Goal: Task Accomplishment & Management: Manage account settings

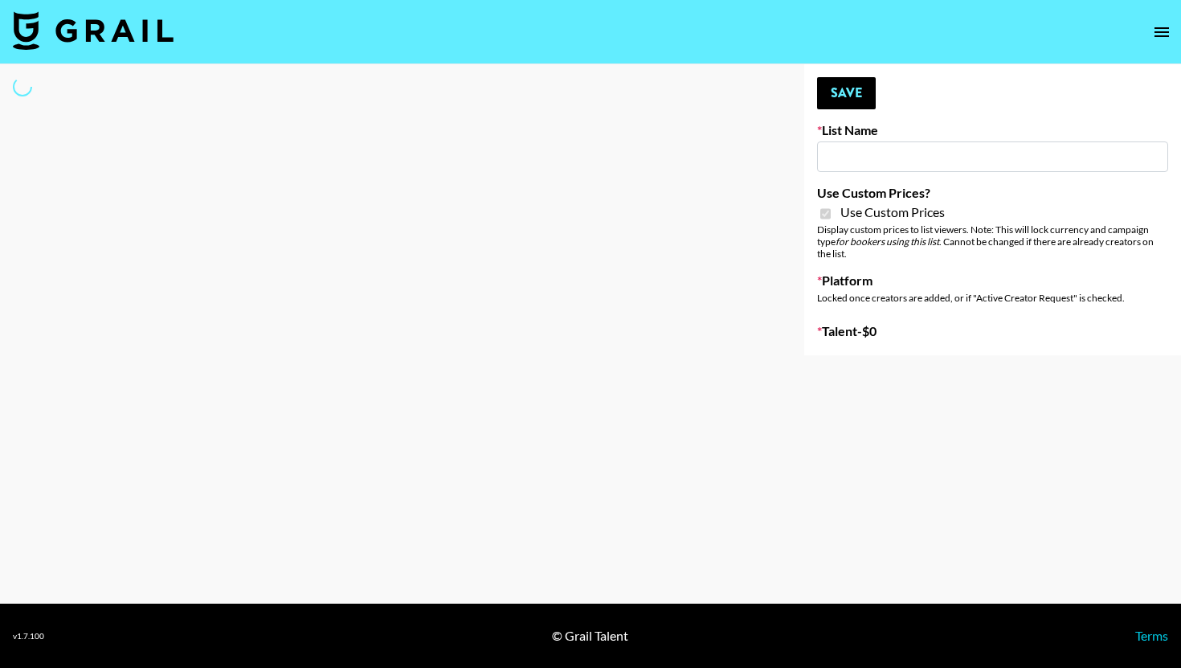
type input "Content Labs for Perplexity"
checkbox input "true"
select select "Brand"
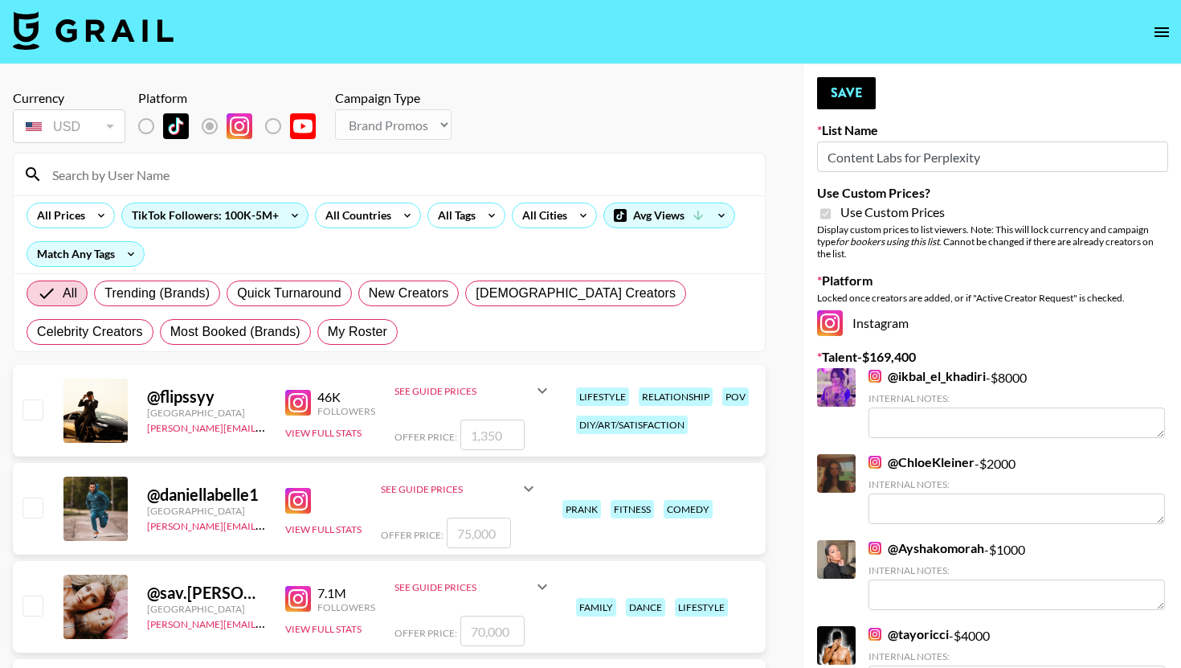
click at [152, 170] on input at bounding box center [399, 174] width 713 height 26
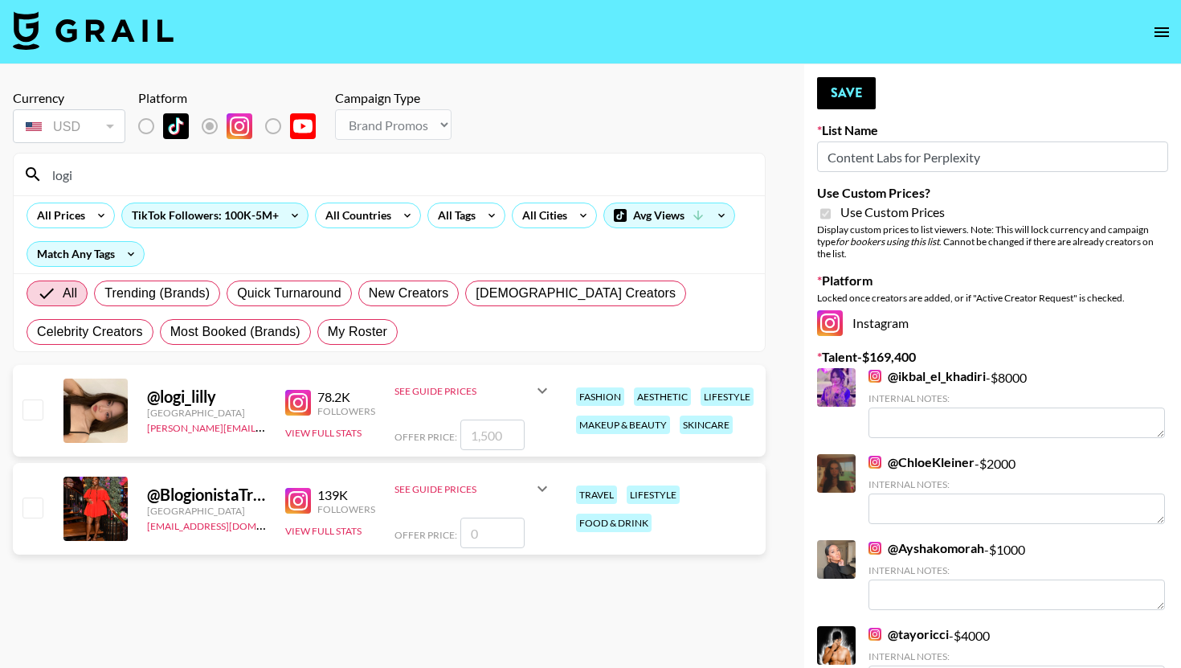
type input "logi"
click at [37, 405] on input "checkbox" at bounding box center [31, 408] width 19 height 19
checkbox input "true"
type input "1500"
click at [541, 386] on icon at bounding box center [542, 390] width 19 height 19
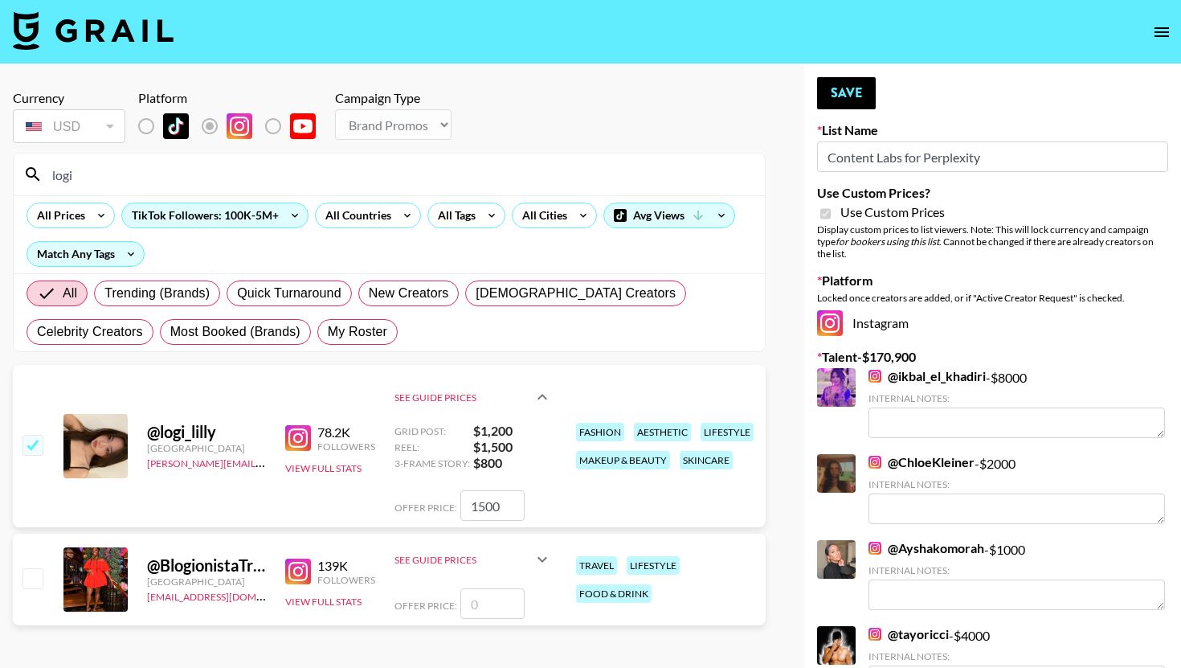
click at [541, 386] on div "See Guide Prices" at bounding box center [473, 396] width 157 height 51
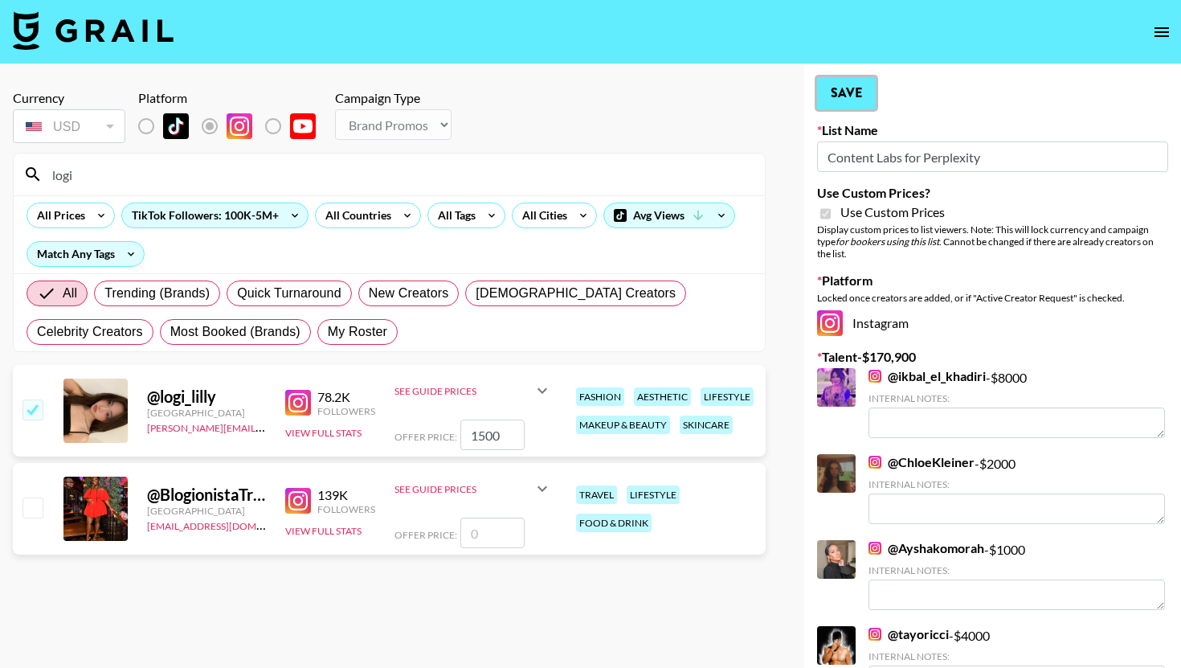
click at [858, 93] on button "Save" at bounding box center [846, 93] width 59 height 32
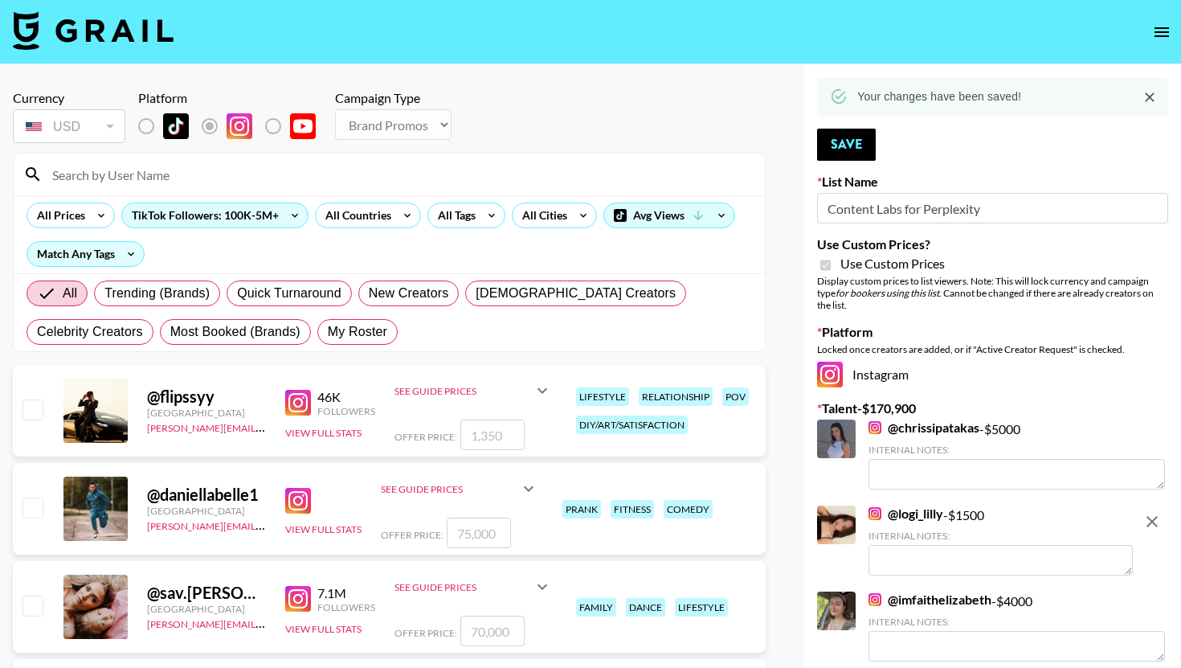
click at [439, 176] on input at bounding box center [399, 174] width 713 height 26
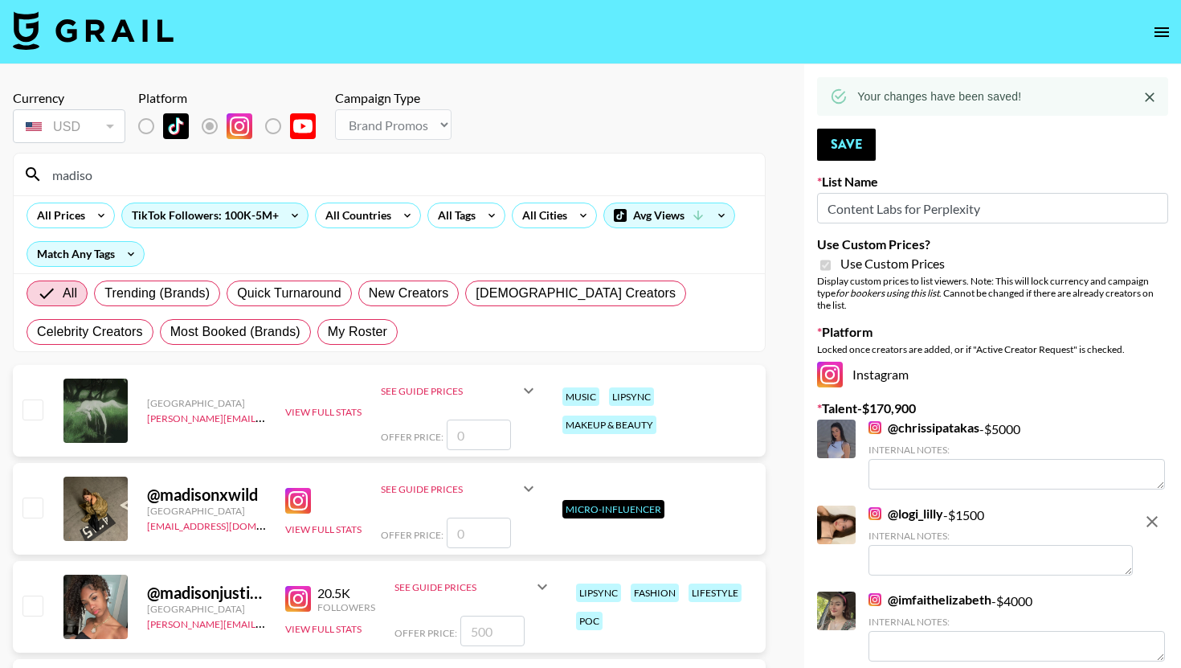
type input "madison"
click at [256, 186] on input "madison" at bounding box center [399, 174] width 713 height 26
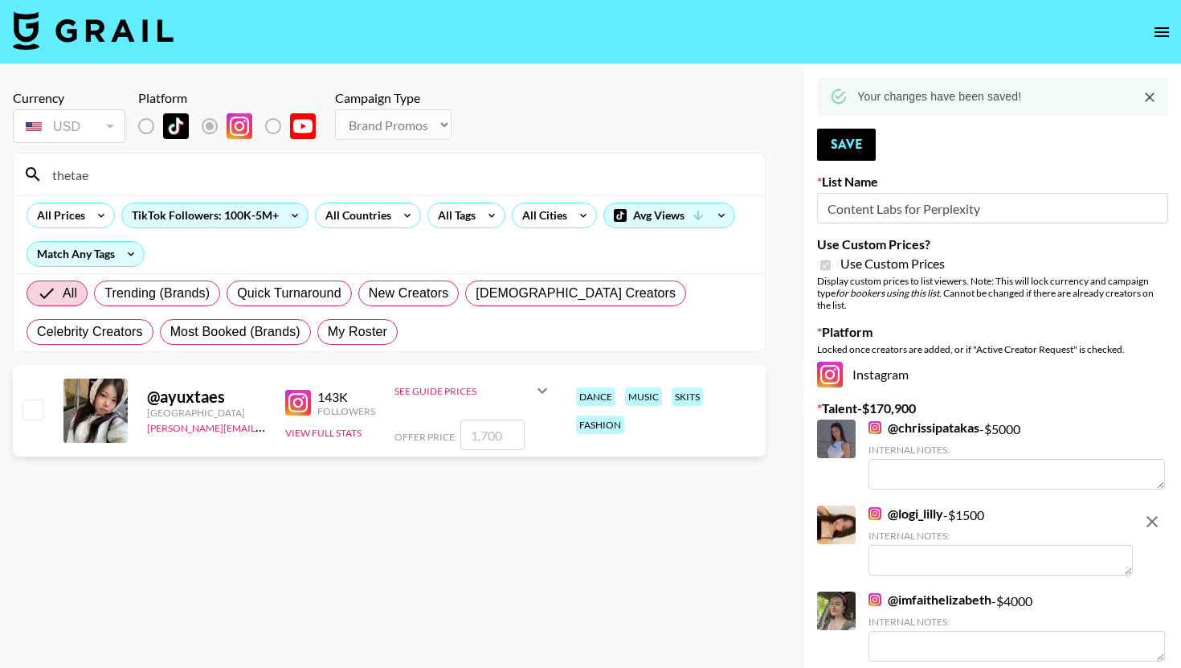
type input "thetae"
click at [23, 407] on input "checkbox" at bounding box center [31, 408] width 19 height 19
checkbox input "true"
type input "1700"
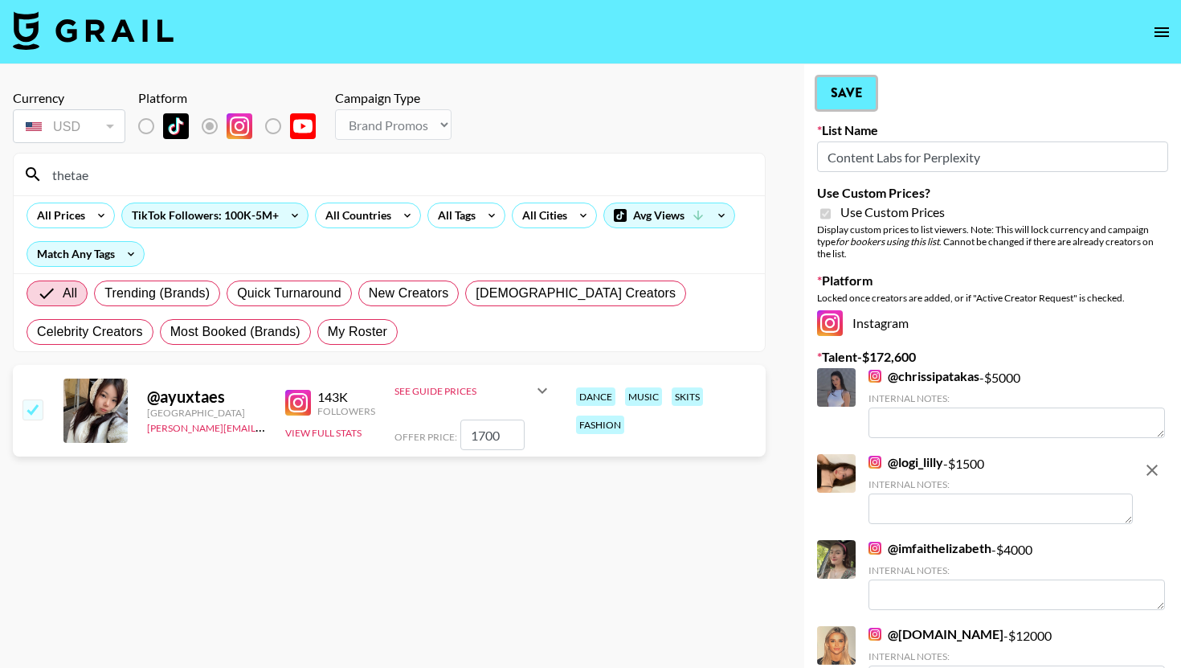
click at [828, 88] on button "Save" at bounding box center [846, 93] width 59 height 32
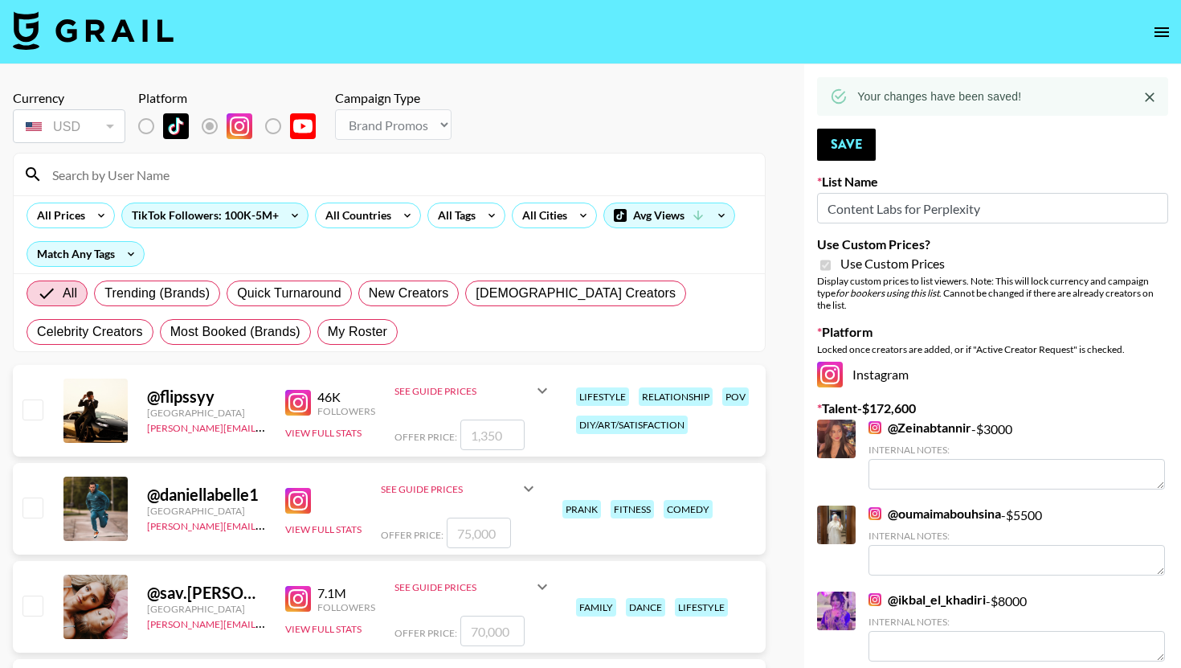
click at [329, 182] on input at bounding box center [399, 174] width 713 height 26
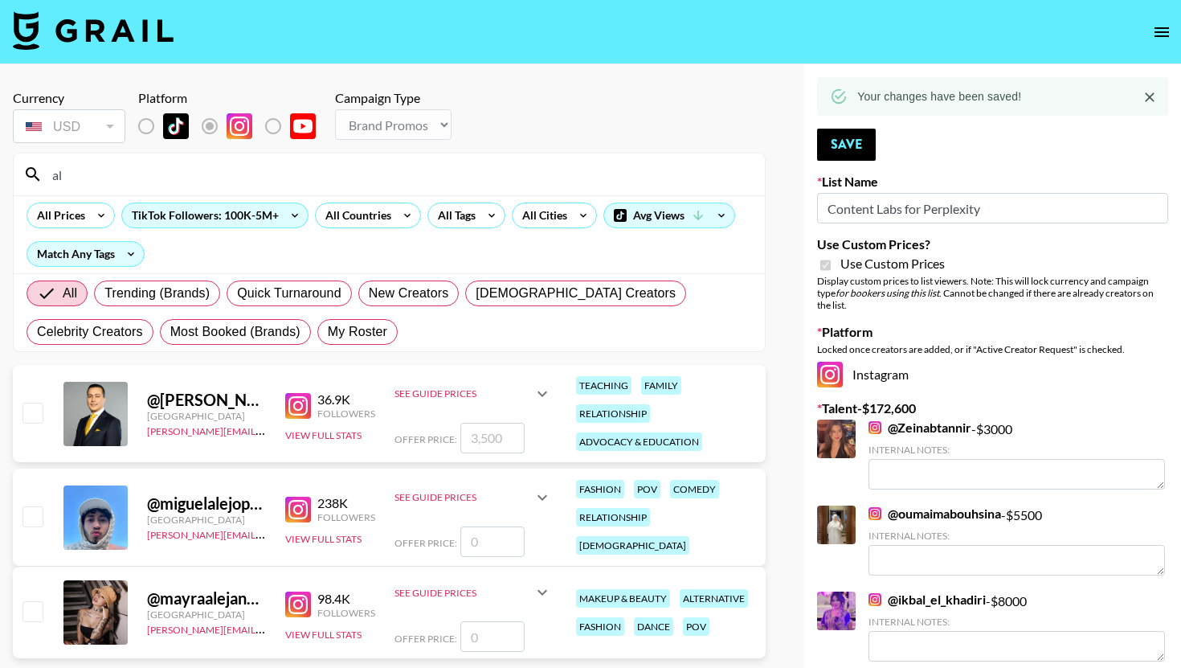
type input "a"
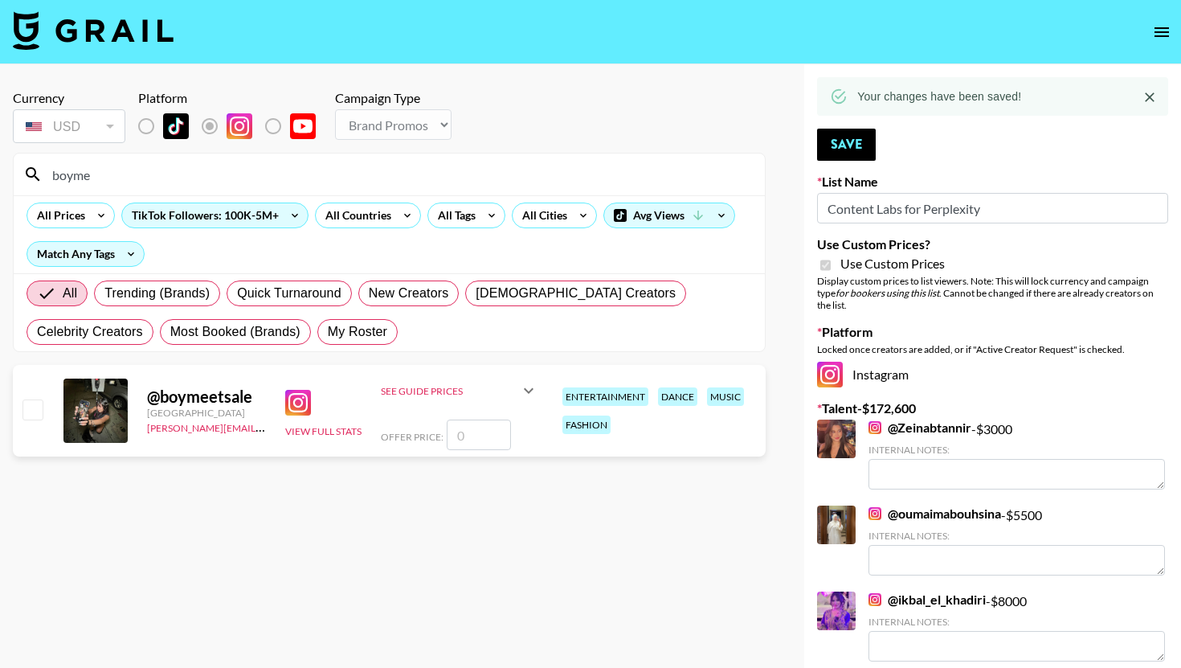
type input "boyme"
click at [26, 427] on div "@ boymeetsale [GEOGRAPHIC_DATA] [PERSON_NAME][EMAIL_ADDRESS][PERSON_NAME][DOMAI…" at bounding box center [389, 411] width 753 height 92
click at [34, 407] on input "checkbox" at bounding box center [31, 408] width 19 height 19
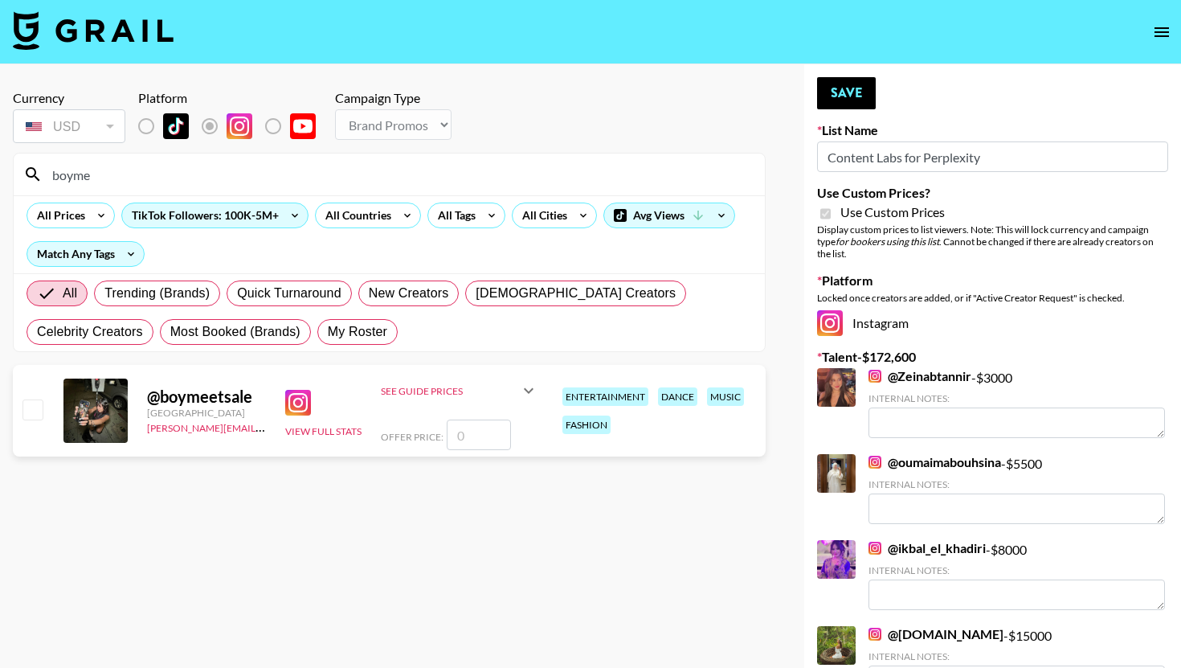
click at [30, 406] on input "checkbox" at bounding box center [31, 408] width 19 height 19
click at [462, 434] on input "number" at bounding box center [479, 434] width 64 height 31
checkbox input "true"
type input "2000"
click at [835, 97] on button "Save" at bounding box center [846, 93] width 59 height 32
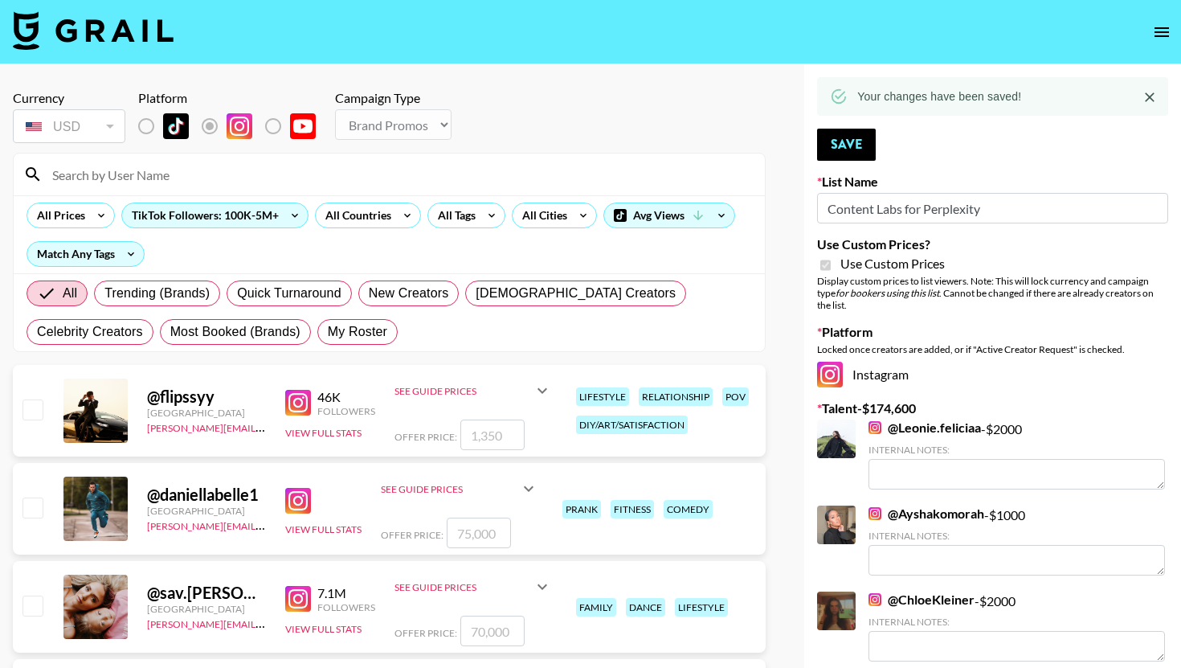
click at [231, 181] on input at bounding box center [399, 174] width 713 height 26
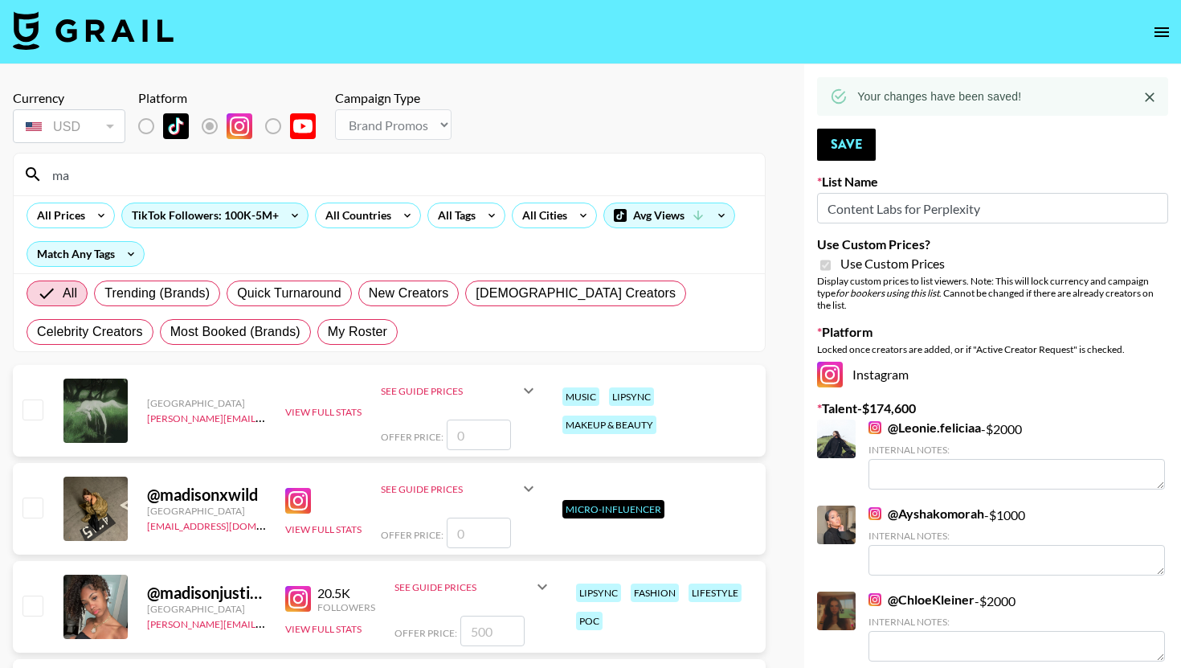
type input "m"
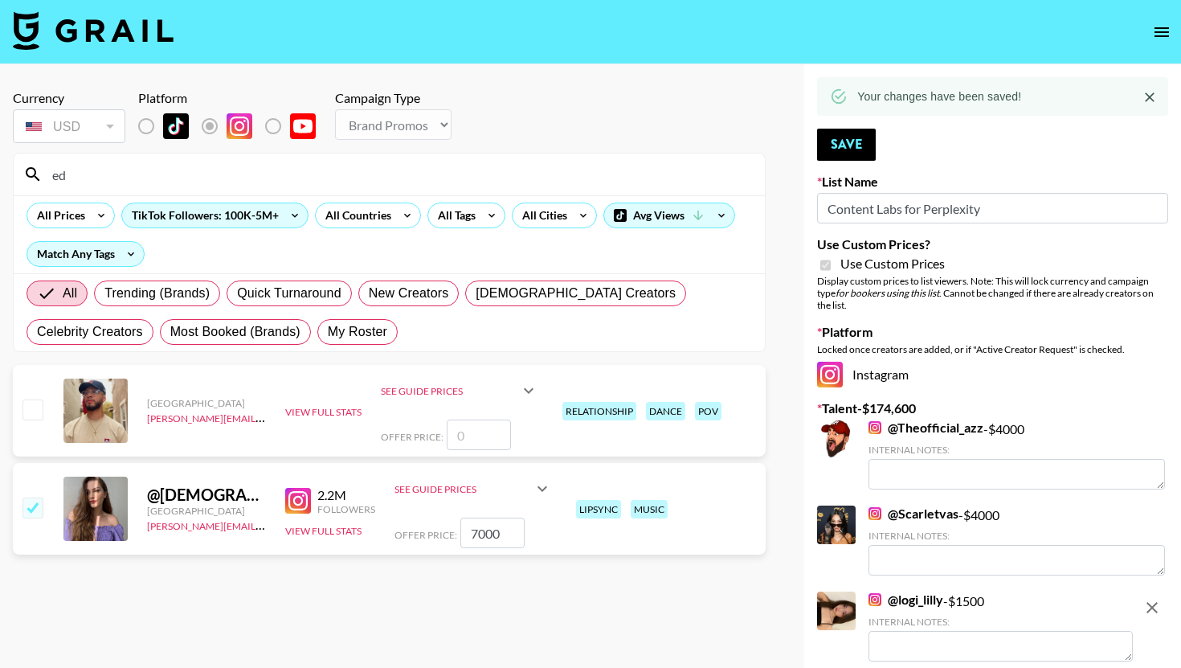
type input "e"
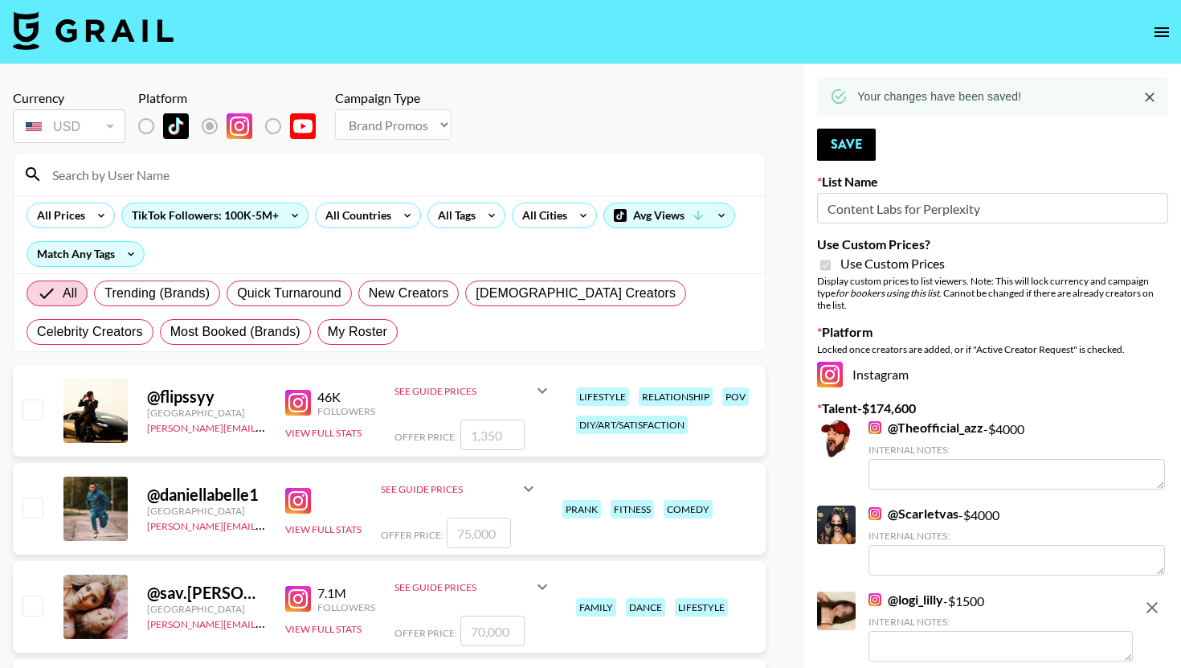
click at [1163, 31] on icon "open drawer" at bounding box center [1161, 31] width 19 height 19
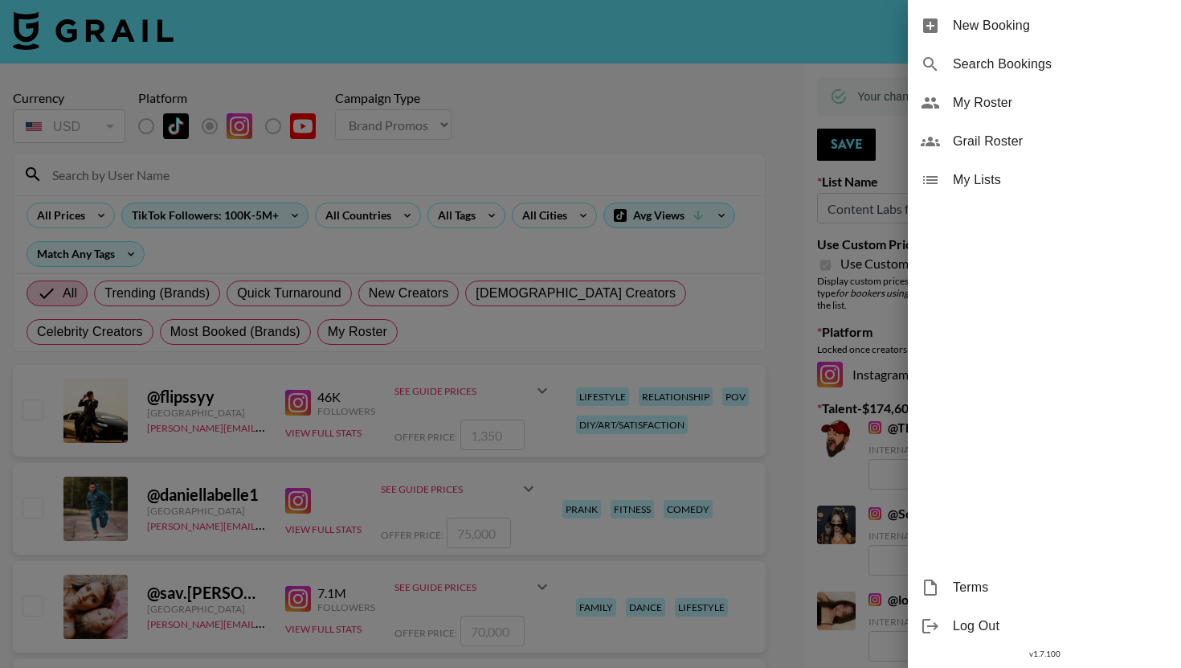
click at [1053, 99] on span "My Roster" at bounding box center [1060, 102] width 215 height 19
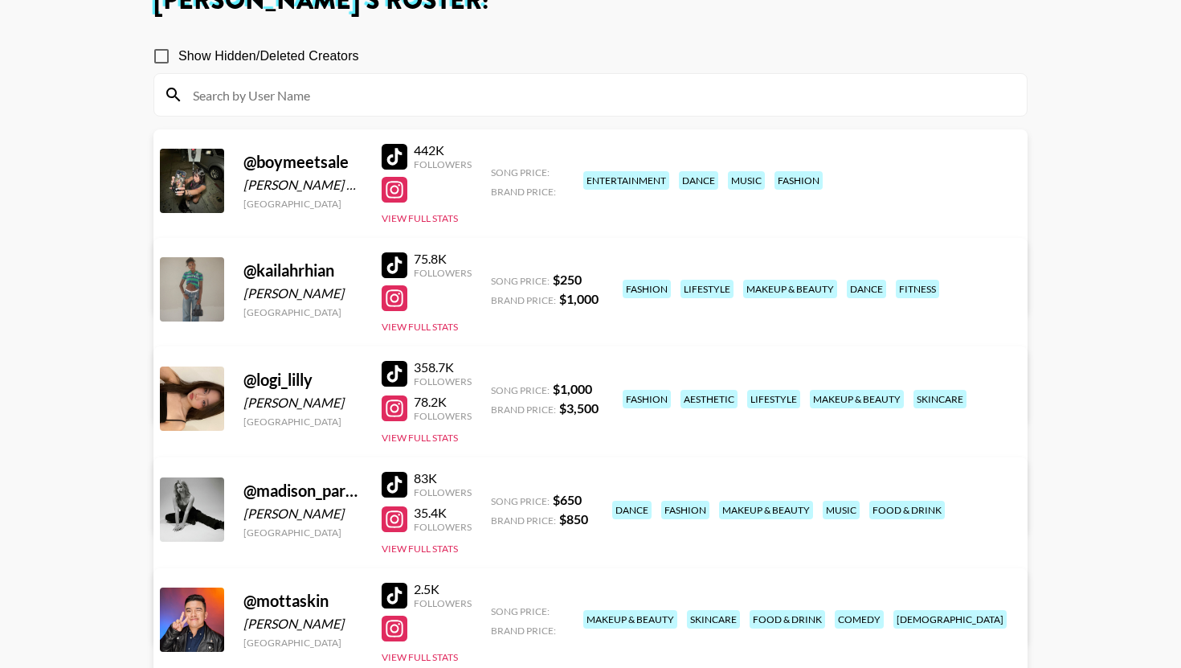
scroll to position [272, 0]
